Goal: Information Seeking & Learning: Learn about a topic

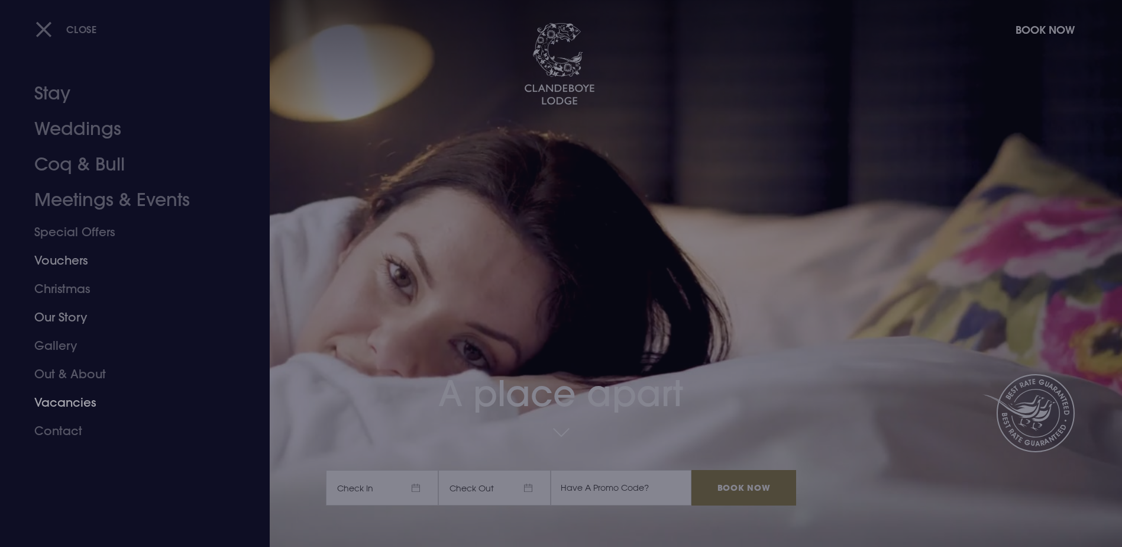
click at [93, 404] on link "Vacancies" at bounding box center [127, 402] width 187 height 28
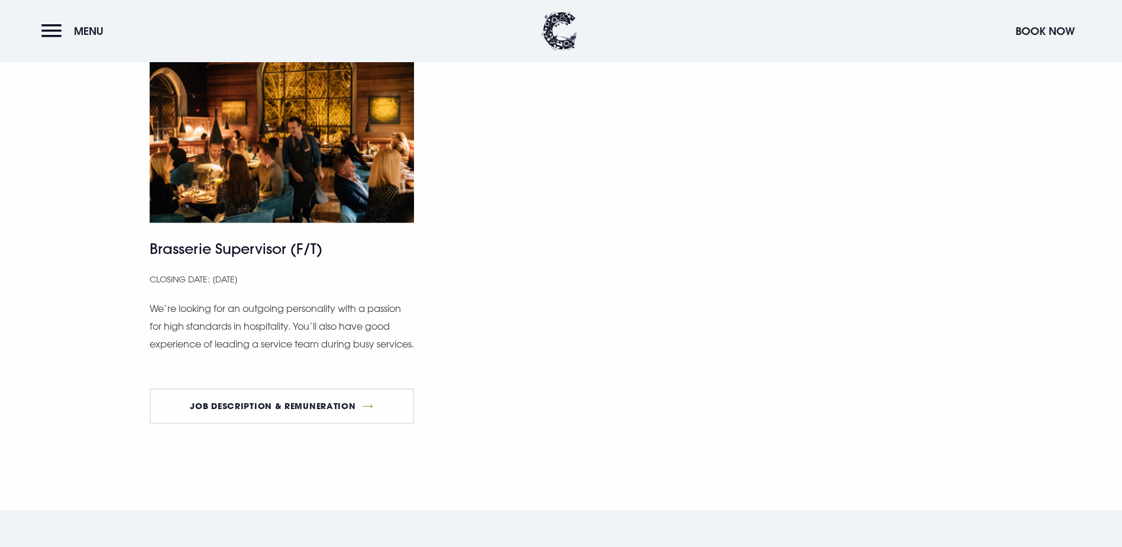
scroll to position [1124, 0]
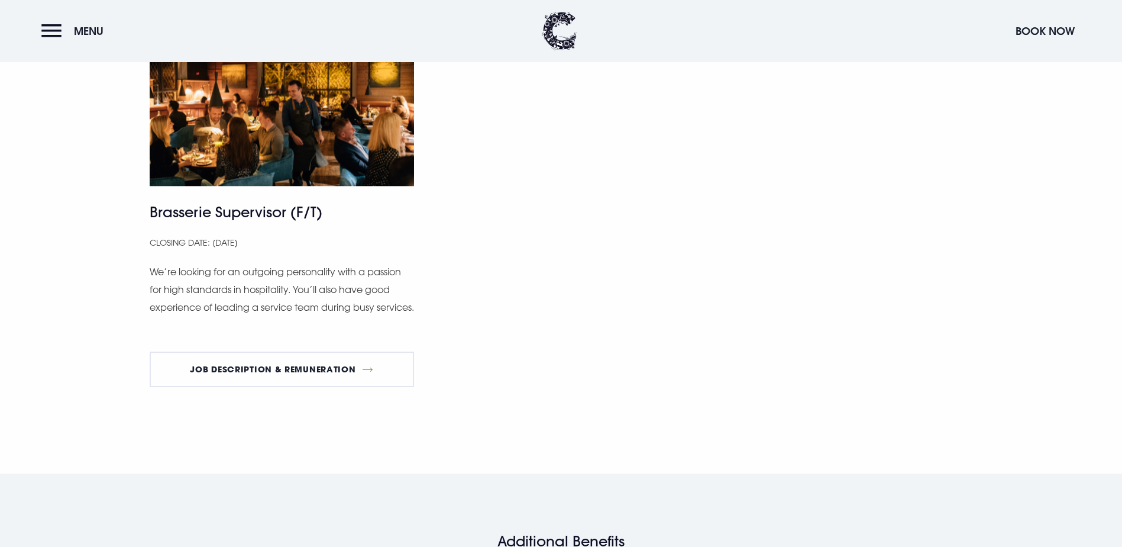
click at [280, 316] on p "We’re looking for an outgoing personality with a passion for high standards in …" at bounding box center [282, 290] width 265 height 54
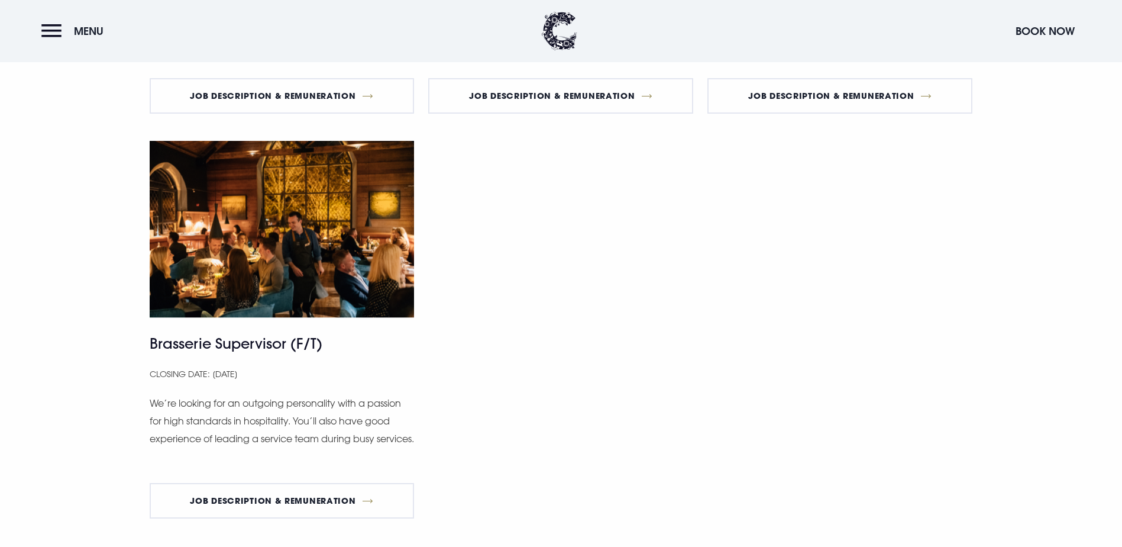
scroll to position [828, 0]
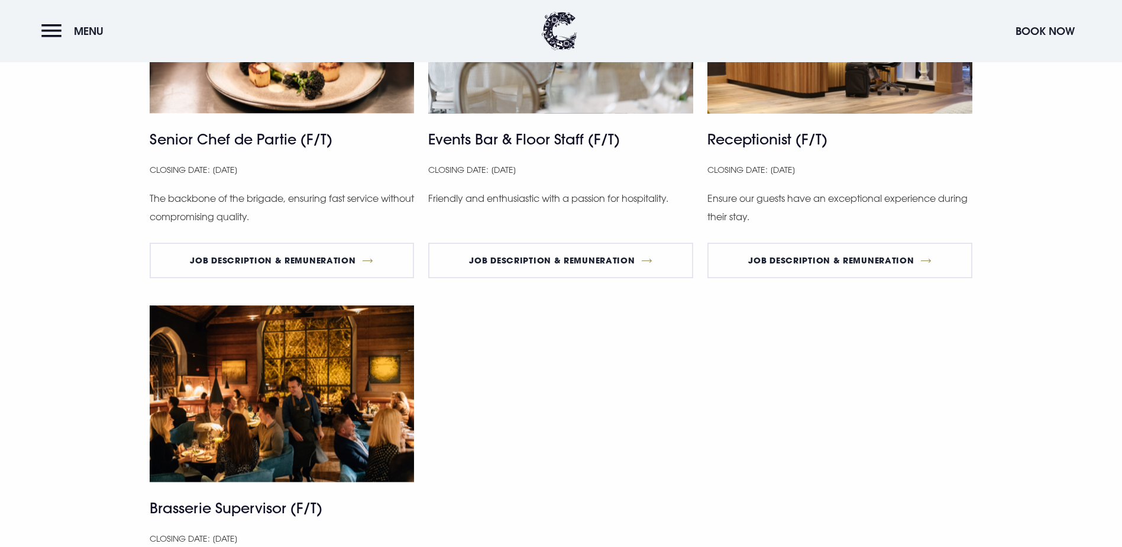
click at [785, 178] on p "Closing Date: 07 Sep 2025" at bounding box center [839, 170] width 265 height 16
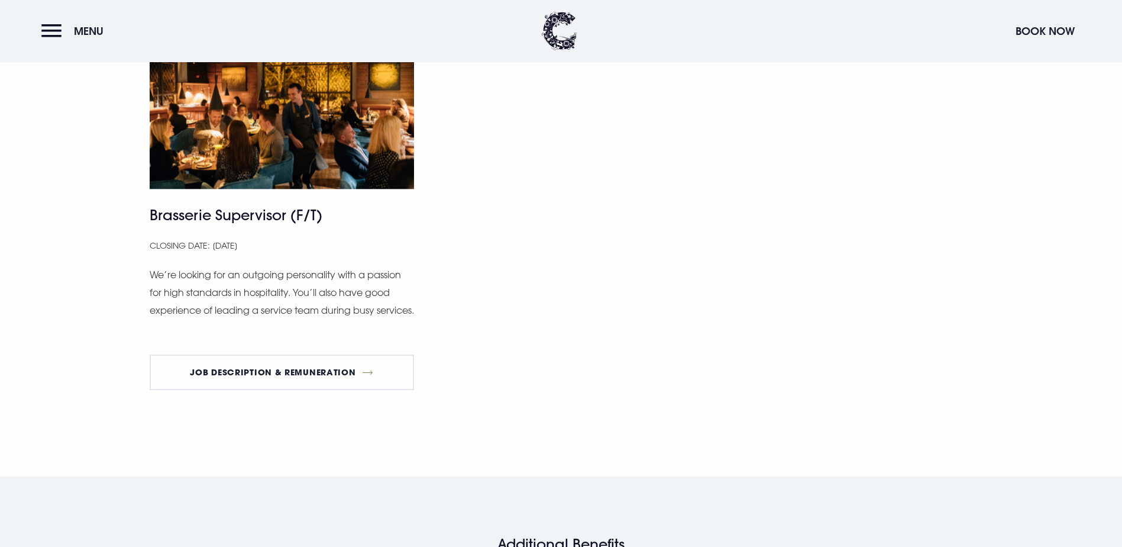
scroll to position [1124, 0]
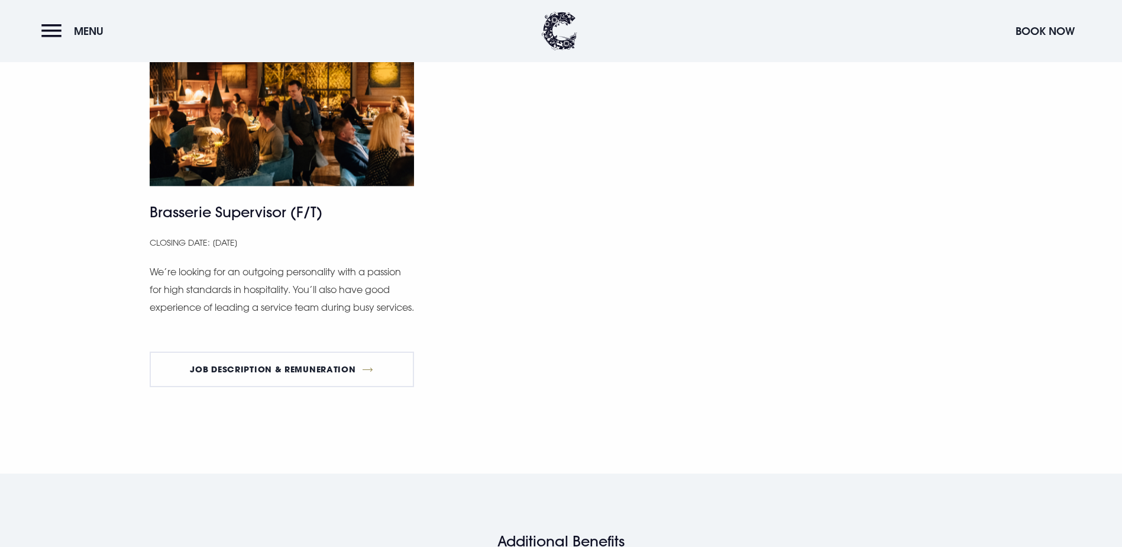
click at [820, 414] on div "Senior Chef de Partie (F/T) Closing Date: 15 Sep 2025 The backbone of the briga…" at bounding box center [562, 27] width 838 height 773
